Goal: Task Accomplishment & Management: Use online tool/utility

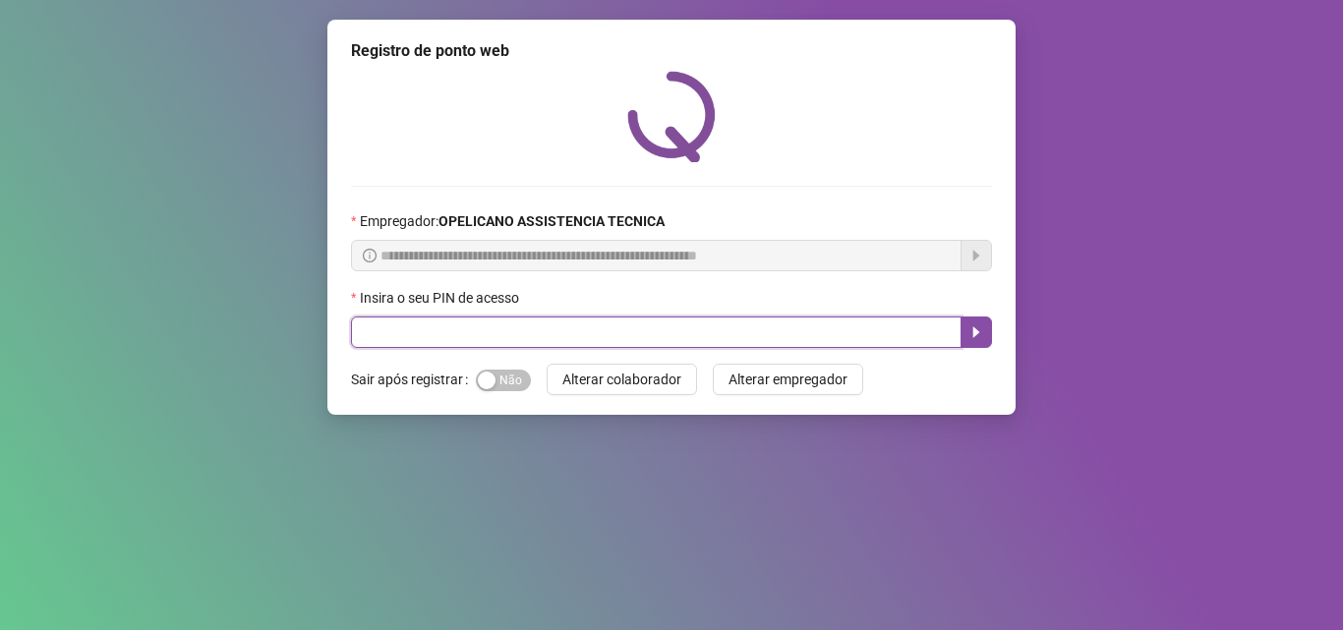
click at [573, 317] on input "text" at bounding box center [656, 332] width 610 height 31
type input "*****"
click at [972, 334] on icon "caret-right" at bounding box center [976, 332] width 16 height 16
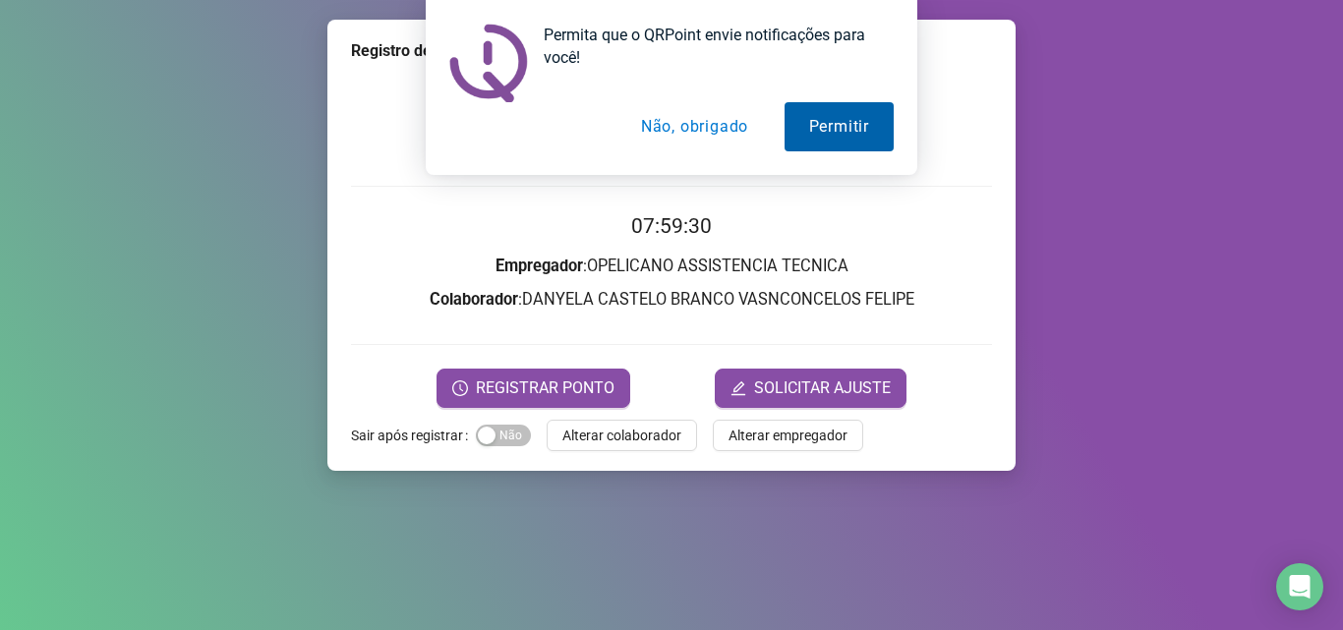
click at [849, 136] on button "Permitir" at bounding box center [838, 126] width 109 height 49
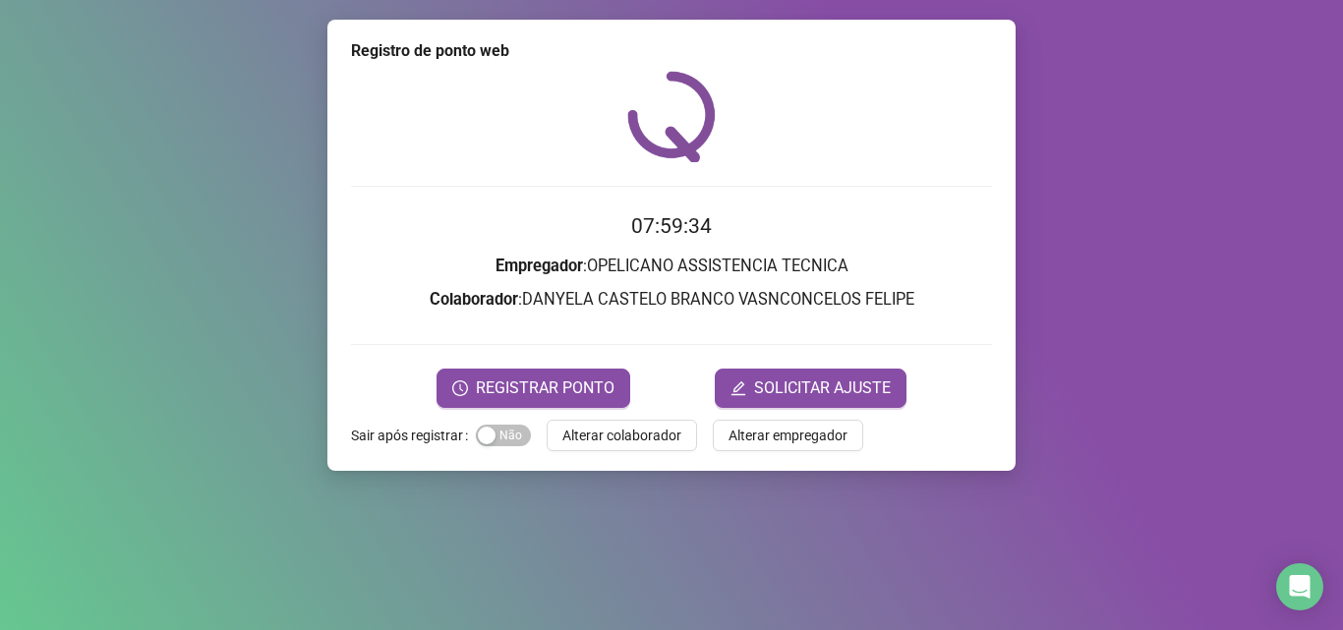
click at [852, 39] on div "Registro de ponto web" at bounding box center [671, 51] width 641 height 24
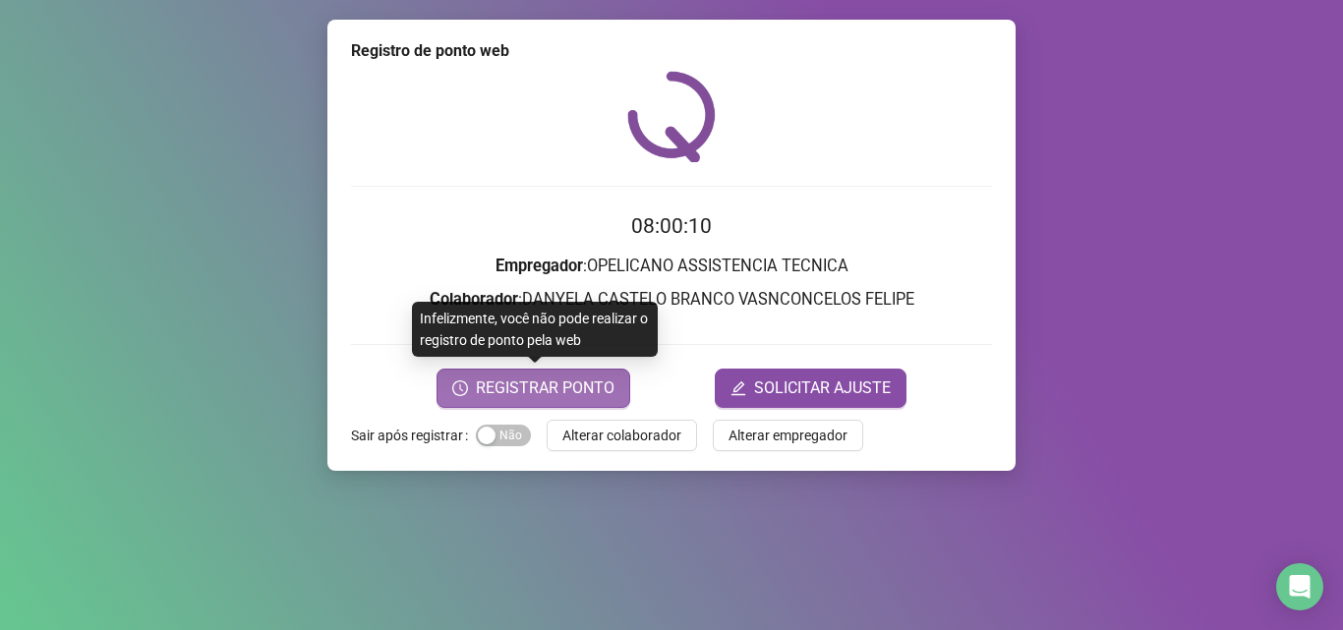
click at [543, 387] on span "REGISTRAR PONTO" at bounding box center [545, 388] width 139 height 24
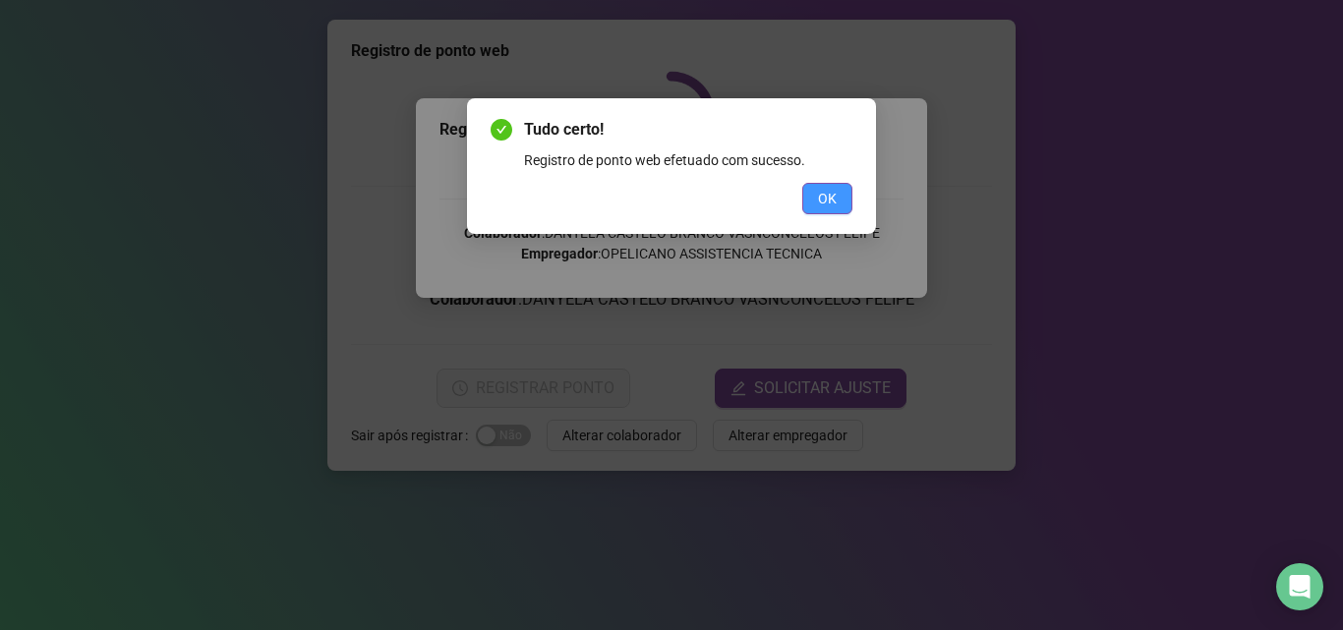
click at [838, 197] on button "OK" at bounding box center [827, 198] width 50 height 31
